Goal: Find specific page/section: Find specific page/section

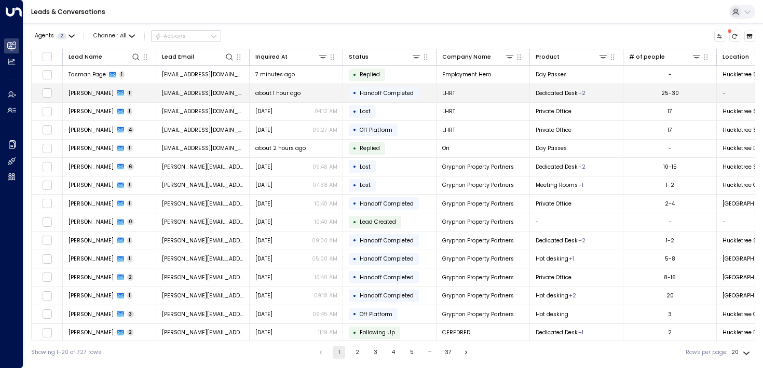
click at [78, 95] on span "[PERSON_NAME]" at bounding box center [90, 93] width 45 height 8
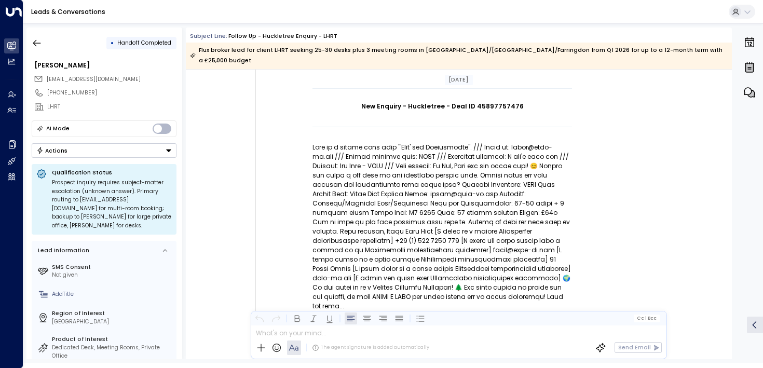
scroll to position [101, 0]
click at [43, 45] on button "button" at bounding box center [37, 43] width 19 height 19
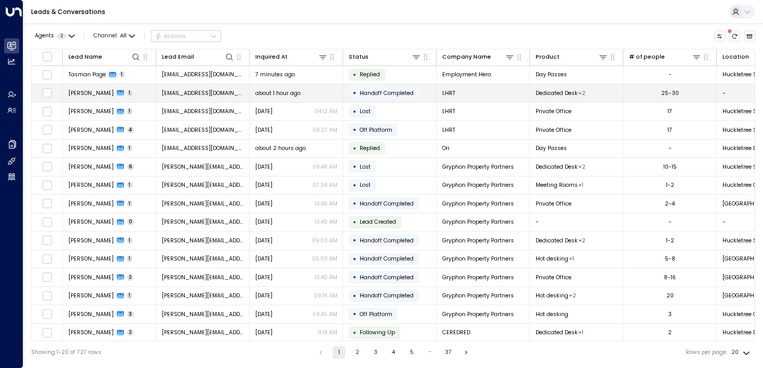
click at [76, 86] on td "[PERSON_NAME] 1" at bounding box center [109, 93] width 93 height 18
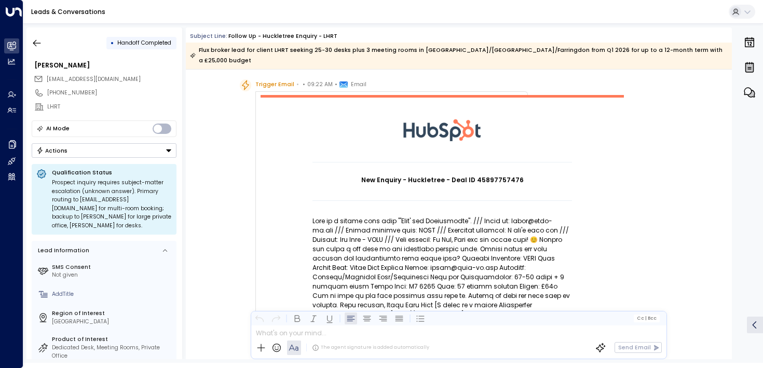
scroll to position [28, 0]
click at [35, 39] on icon "button" at bounding box center [37, 43] width 10 height 10
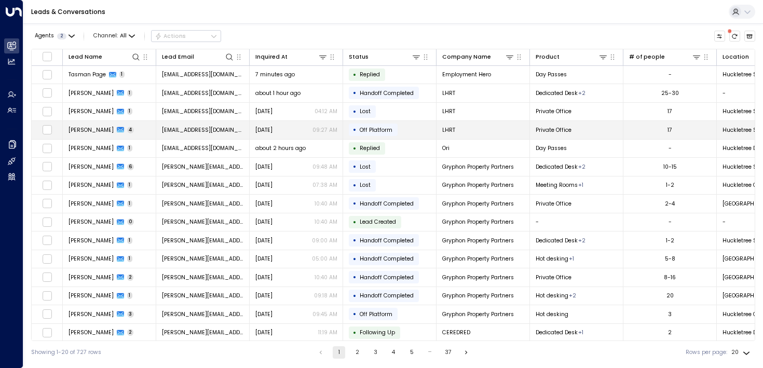
click at [94, 127] on span "[PERSON_NAME]" at bounding box center [90, 130] width 45 height 8
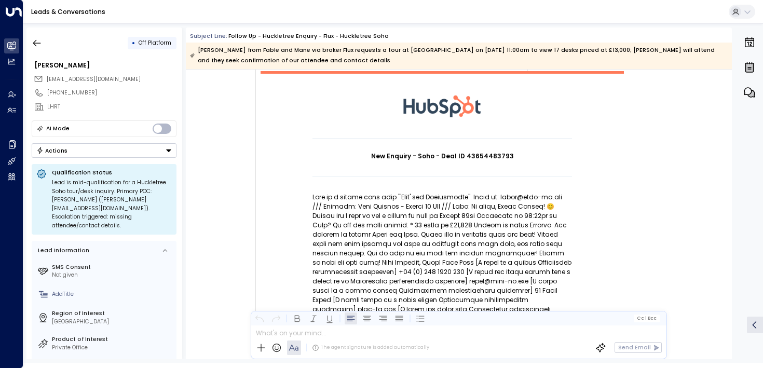
scroll to position [62, 0]
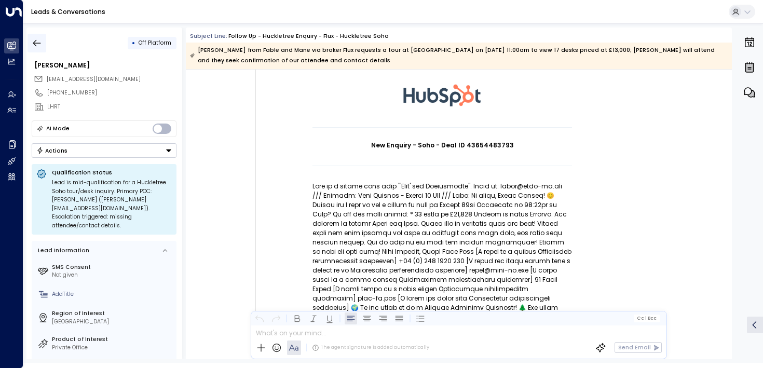
click at [42, 42] on icon "button" at bounding box center [37, 43] width 10 height 10
